Goal: Information Seeking & Learning: Compare options

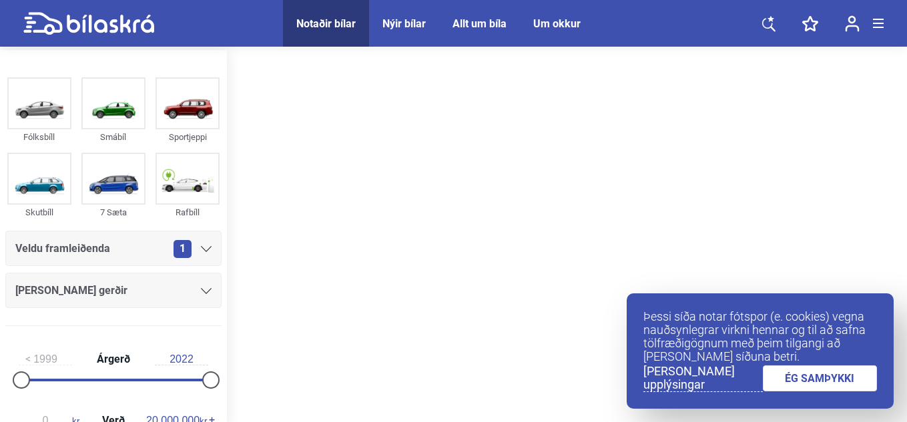
click at [815, 383] on link "ÉG SAMÞYKKI" at bounding box center [820, 379] width 115 height 26
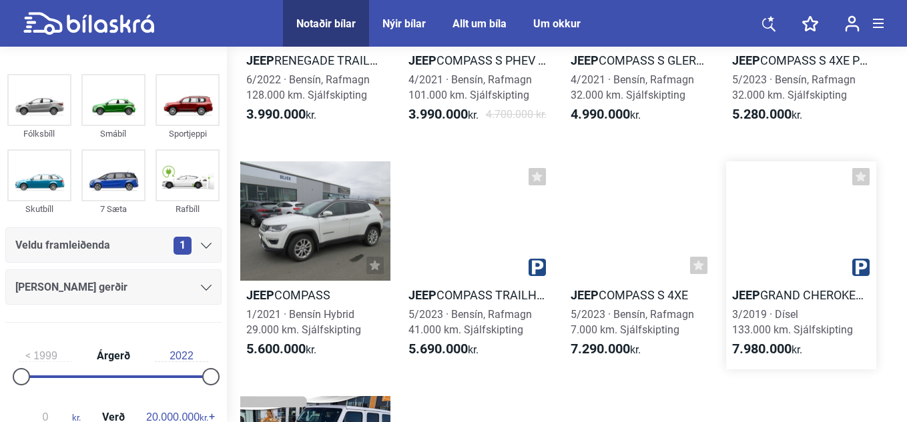
scroll to position [454, 0]
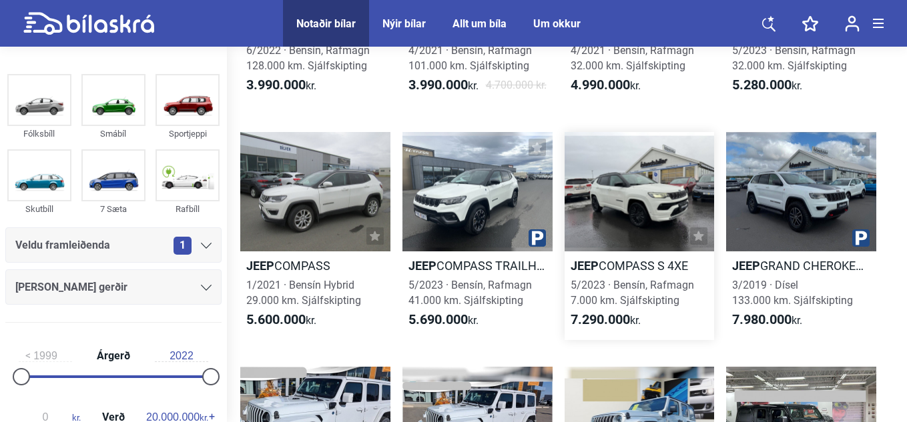
click at [630, 273] on h2 "Jeep COMPASS S 4XE" at bounding box center [639, 265] width 150 height 15
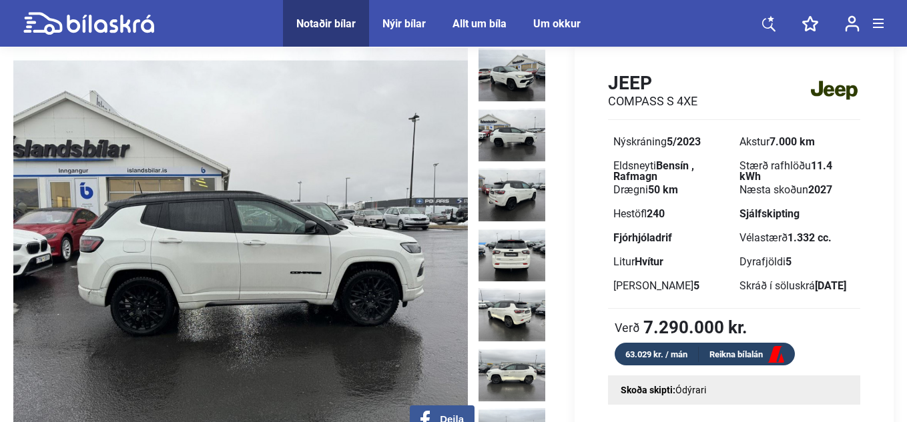
scroll to position [27, 0]
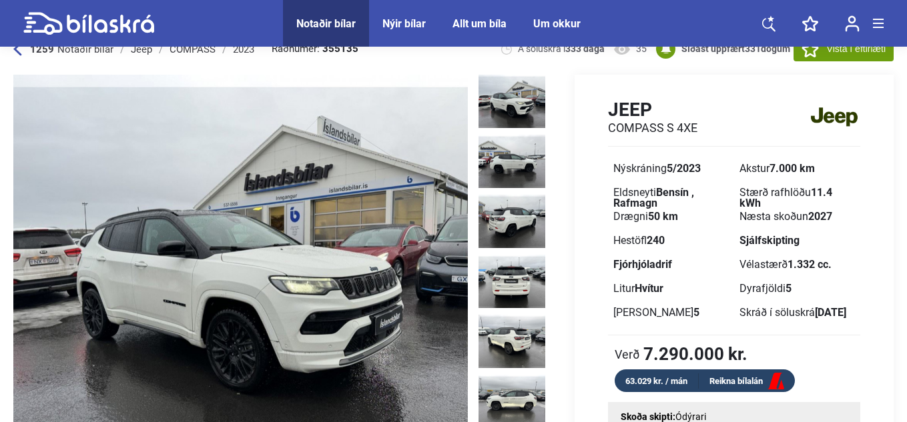
click at [514, 99] on img at bounding box center [511, 101] width 67 height 53
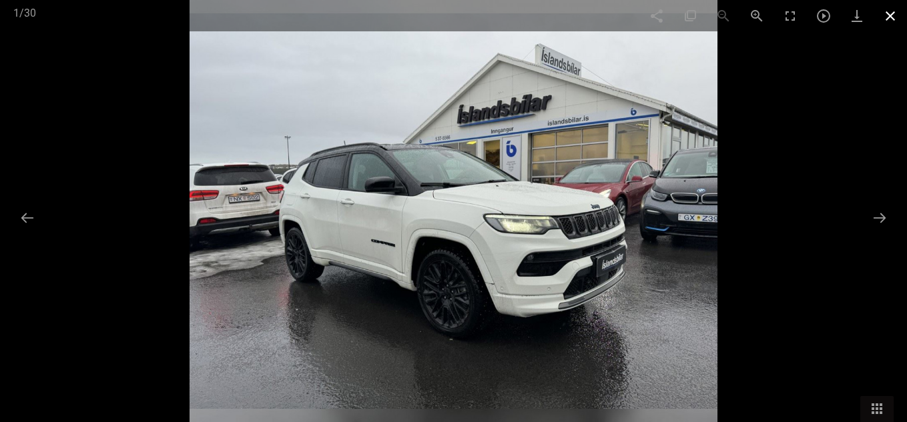
click at [887, 19] on span at bounding box center [889, 15] width 33 height 31
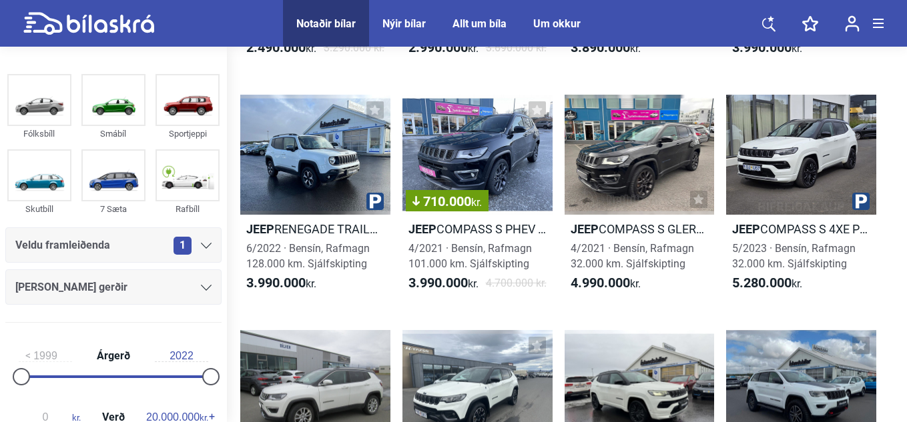
scroll to position [454, 0]
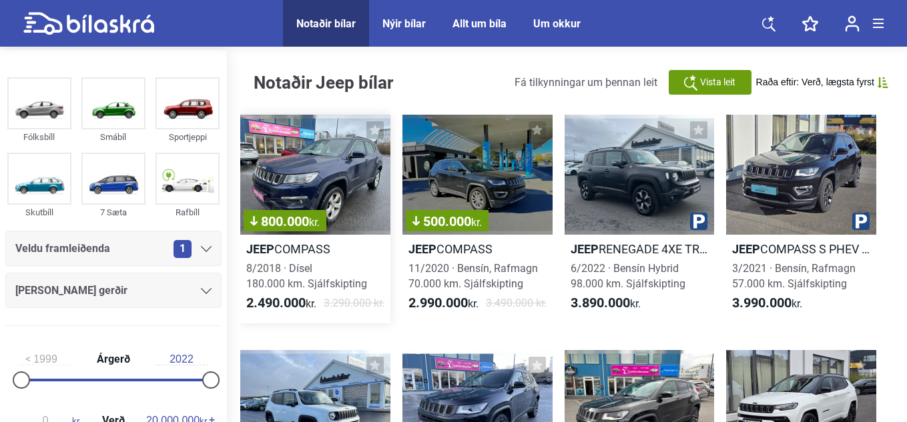
click at [289, 251] on h2 "Jeep COMPASS" at bounding box center [315, 249] width 150 height 15
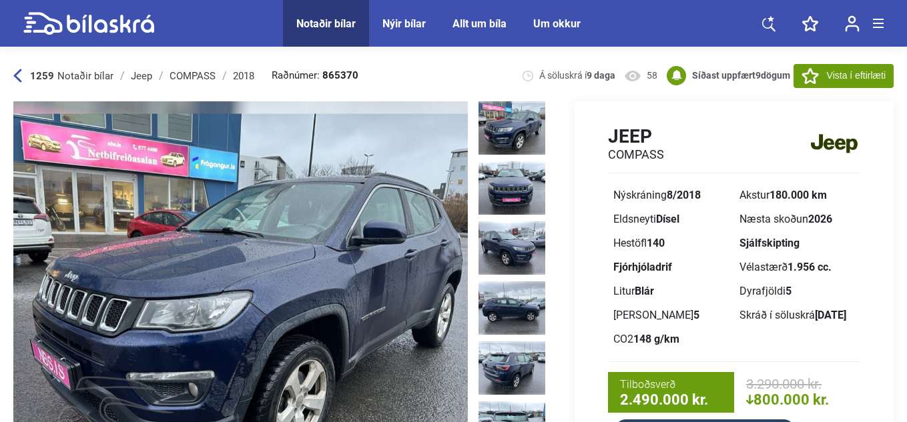
scroll to position [27, 0]
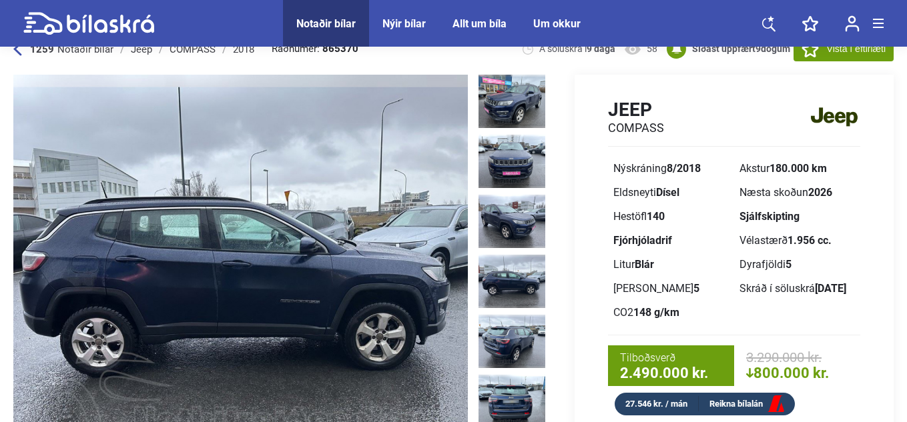
click at [515, 278] on img at bounding box center [511, 281] width 67 height 53
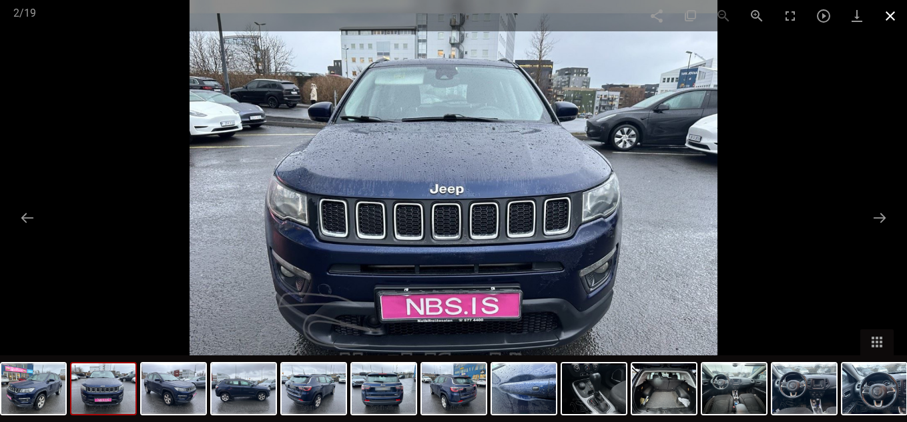
click at [885, 17] on span at bounding box center [889, 15] width 33 height 31
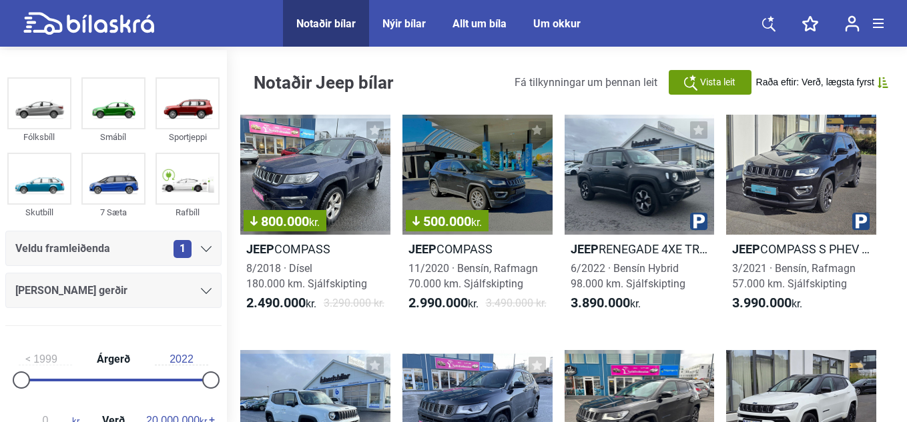
scroll to position [27, 0]
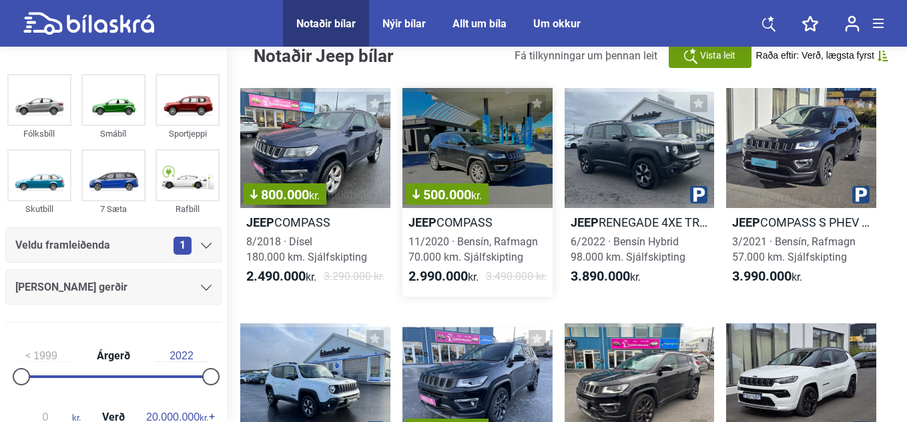
click at [498, 230] on link "500.000 kr. Jeep COMPASS 11/2020 · [GEOGRAPHIC_DATA], Rafmagn 70.000 km. Sjálfs…" at bounding box center [477, 192] width 150 height 209
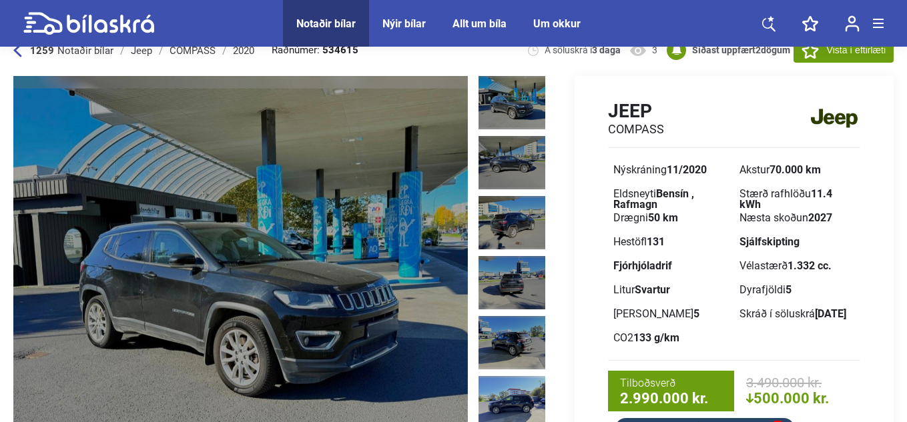
scroll to position [27, 0]
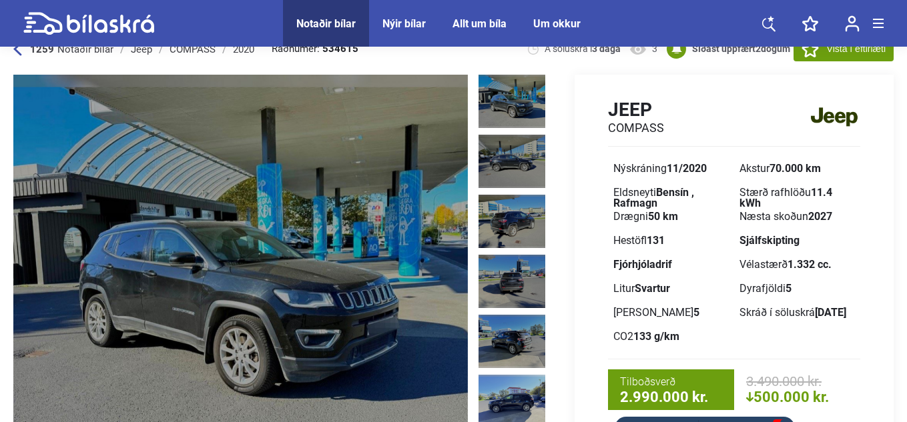
click at [508, 95] on img at bounding box center [511, 101] width 67 height 53
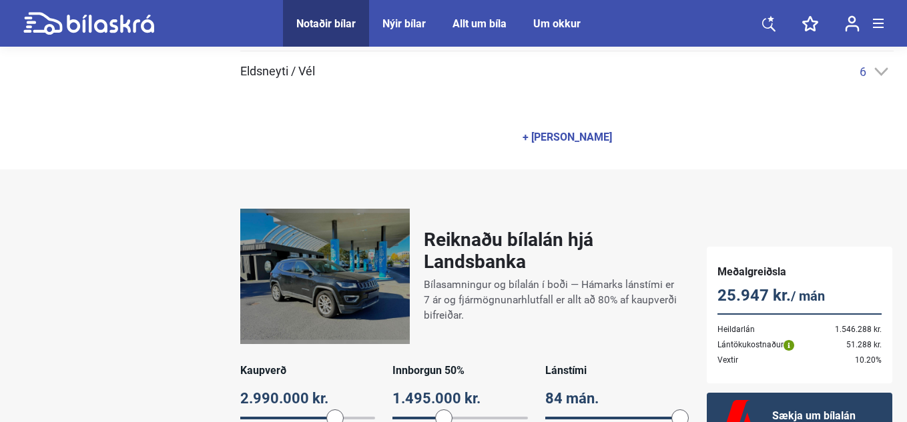
scroll to position [801, 0]
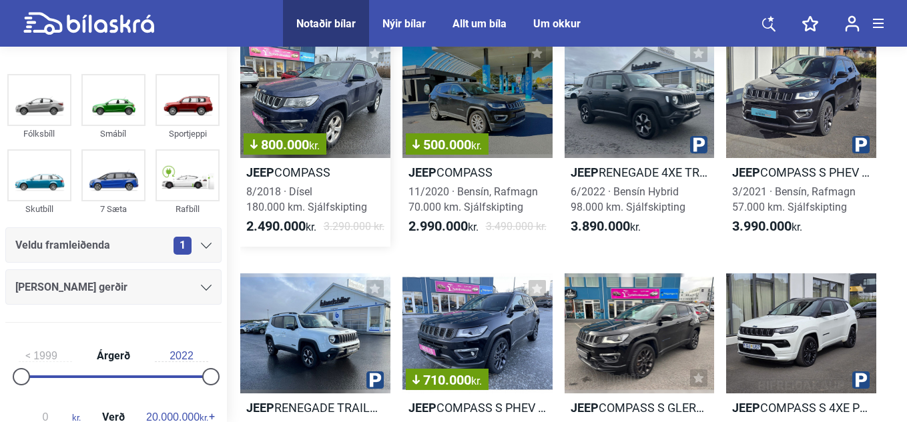
scroll to position [27, 0]
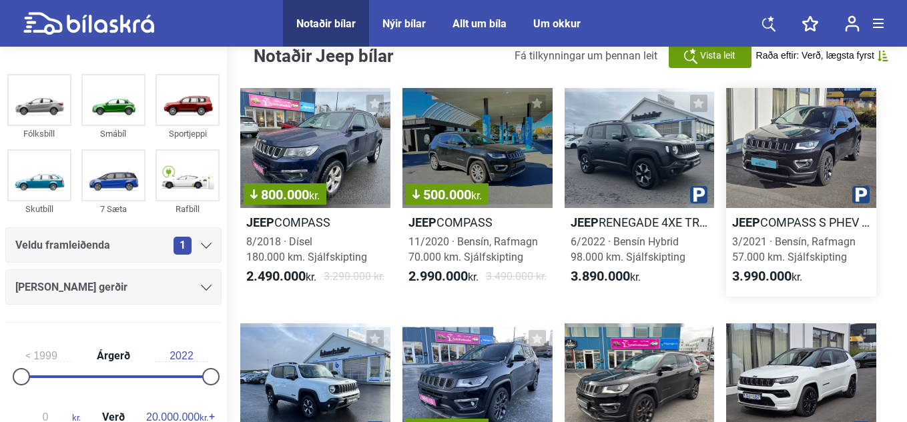
click at [778, 226] on h2 "Jeep COMPASS S PHEV 4XE" at bounding box center [801, 222] width 150 height 15
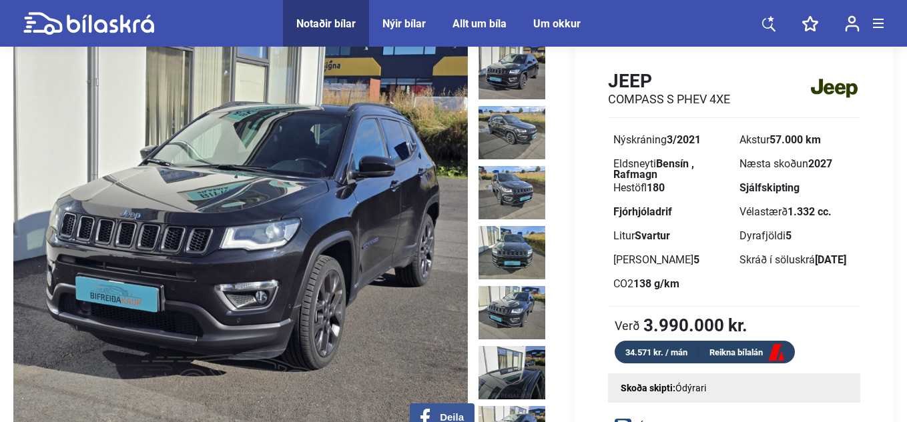
scroll to position [53, 0]
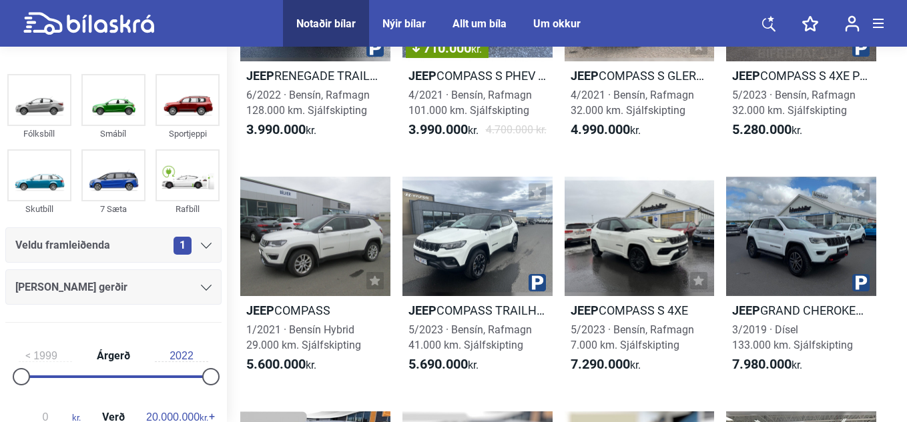
scroll to position [410, 0]
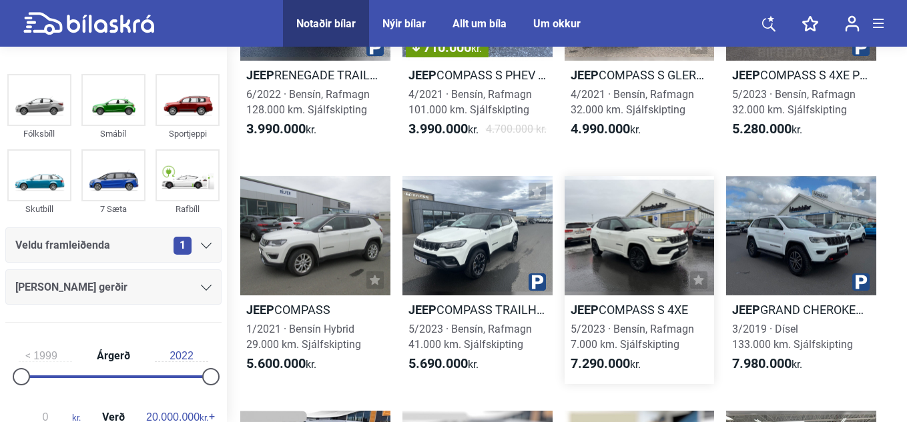
click at [628, 311] on h2 "Jeep COMPASS S 4XE" at bounding box center [639, 309] width 150 height 15
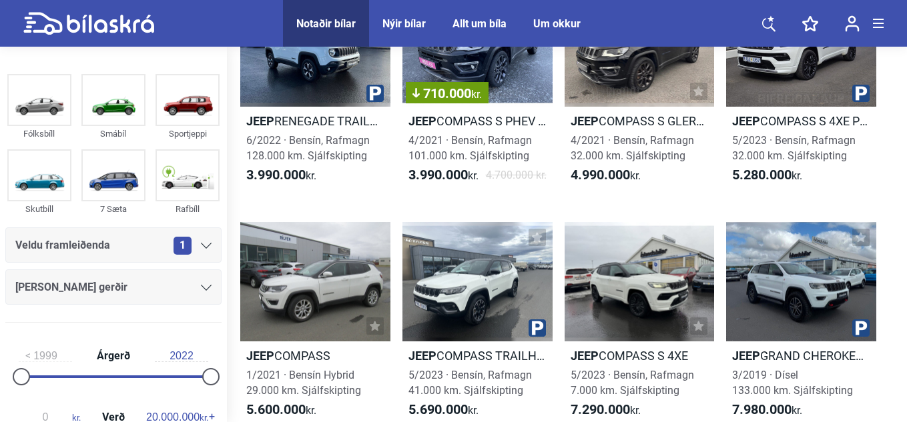
scroll to position [410, 0]
